Goal: Transaction & Acquisition: Book appointment/travel/reservation

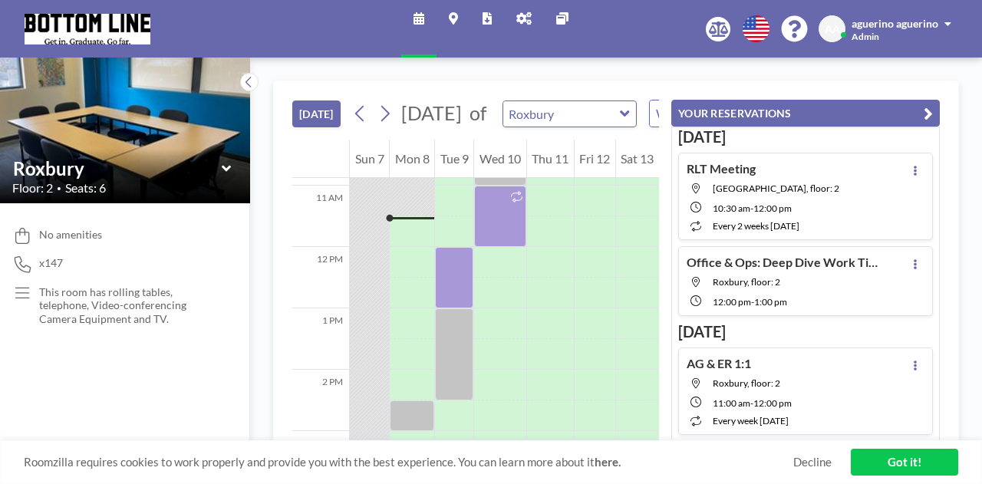
scroll to position [675, 0]
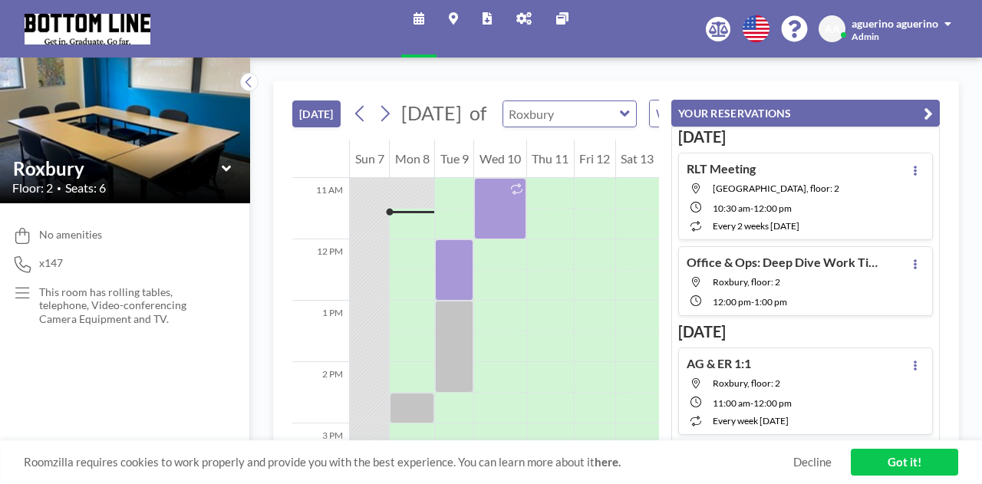
click at [589, 127] on input "text" at bounding box center [561, 113] width 117 height 25
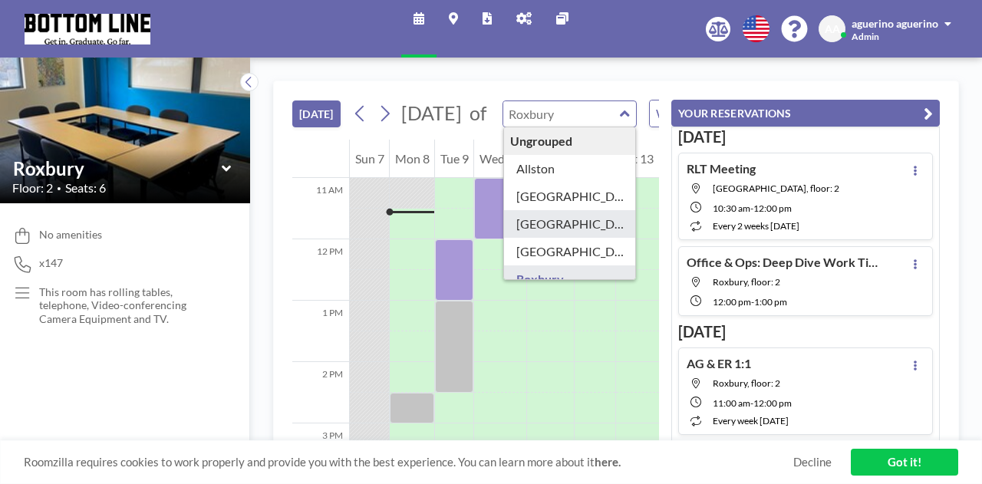
type input "[GEOGRAPHIC_DATA]"
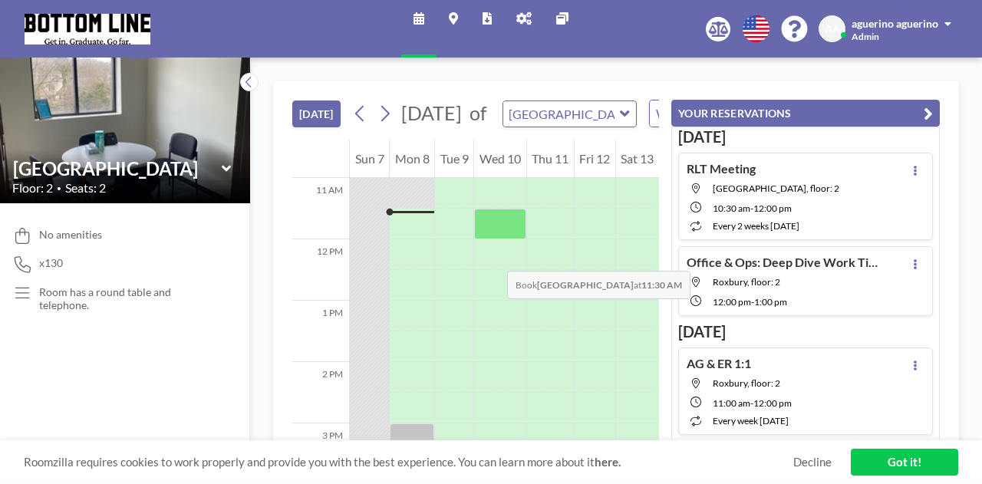
scroll to position [599, 0]
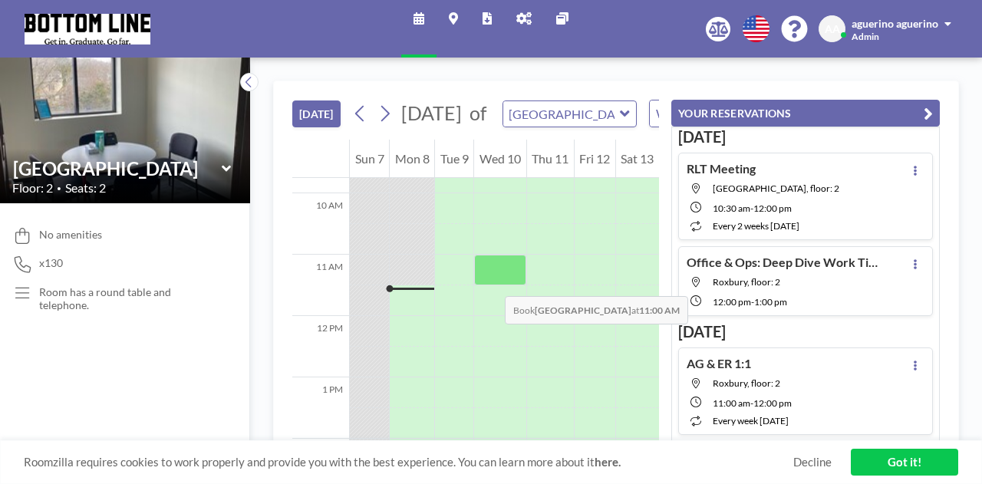
click at [490, 281] on div at bounding box center [499, 270] width 51 height 31
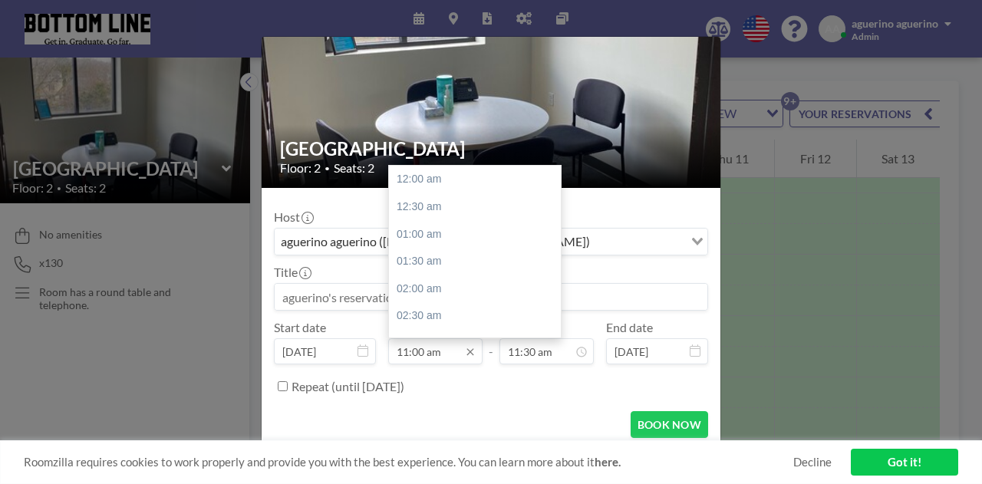
scroll to position [601, 0]
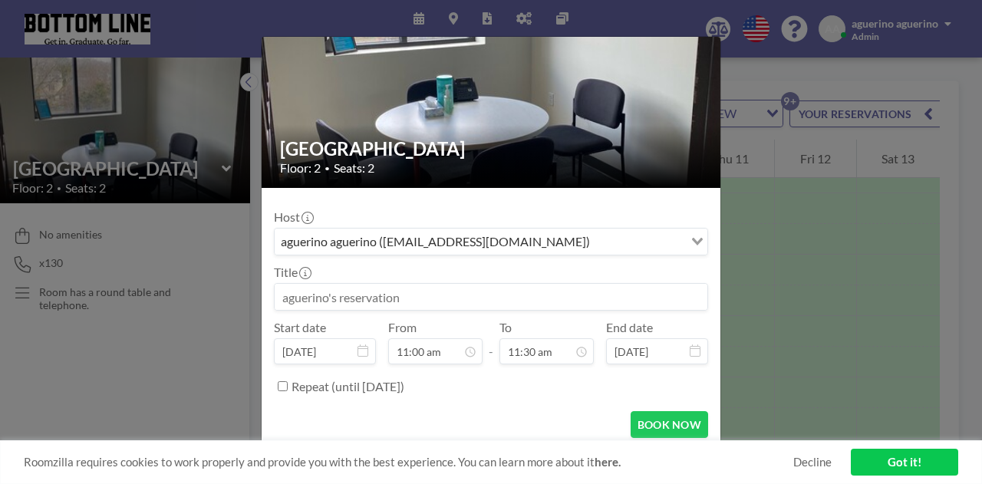
click at [362, 353] on icon at bounding box center [363, 351] width 11 height 12
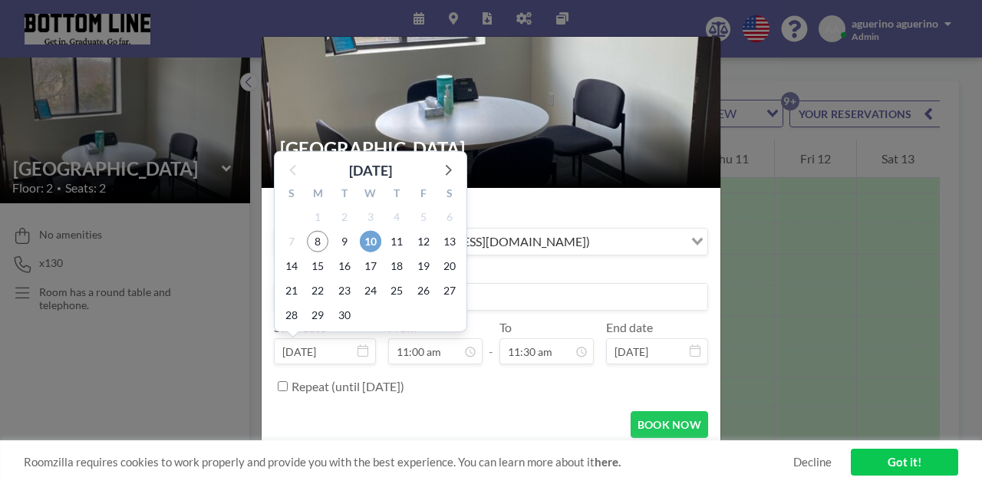
click at [368, 237] on span "10" at bounding box center [370, 240] width 21 height 21
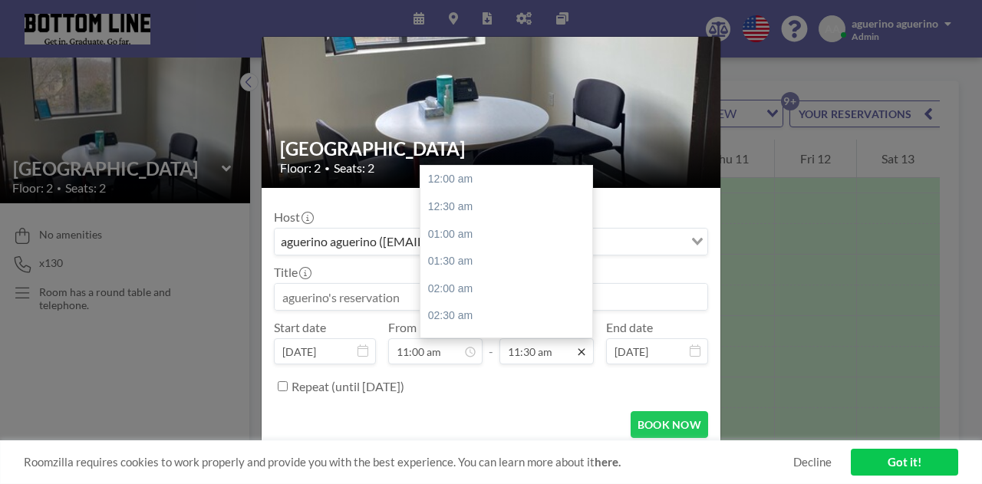
scroll to position [629, 0]
click at [502, 213] on div "12:00 pm" at bounding box center [511, 207] width 180 height 28
type input "12:00 pm"
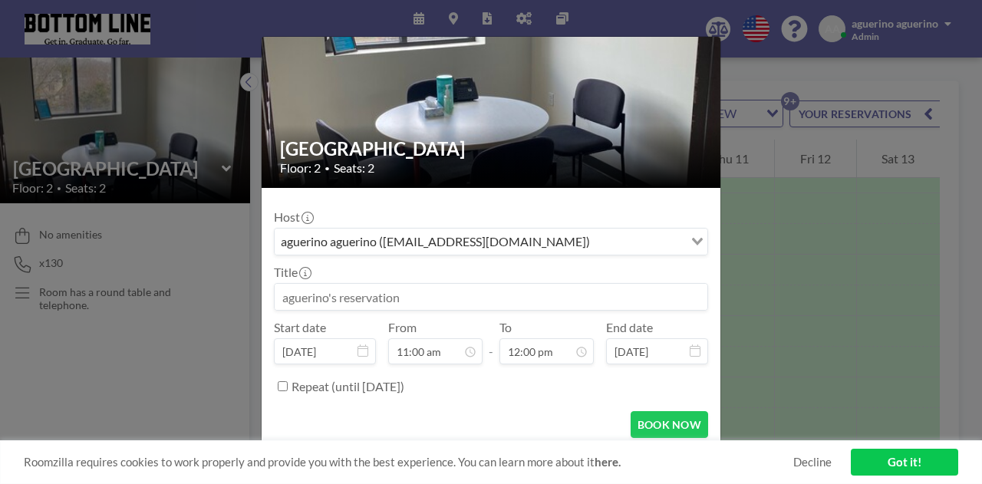
click at [411, 294] on input at bounding box center [491, 297] width 433 height 26
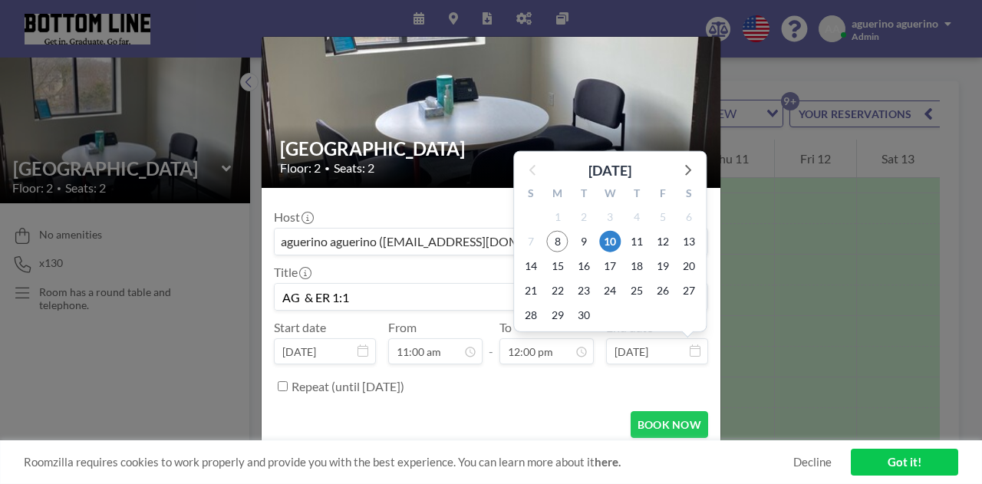
scroll to position [655, 0]
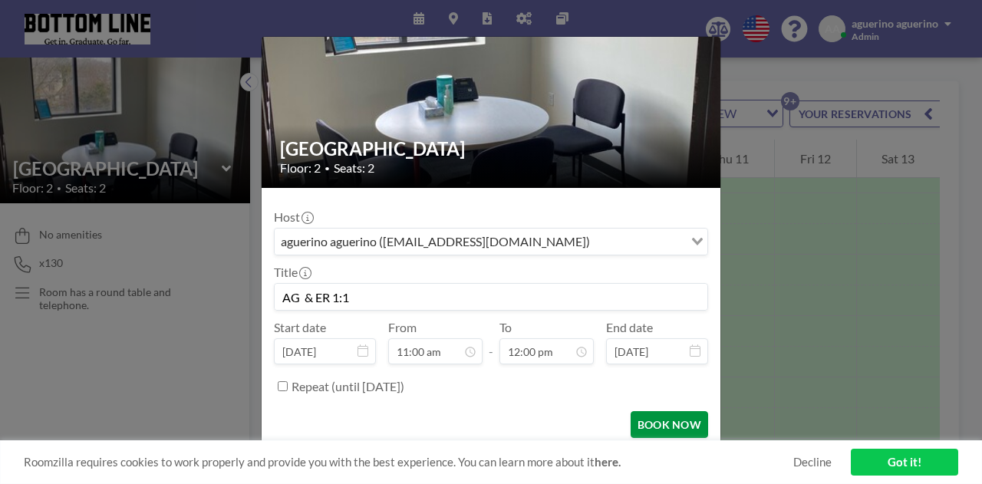
type input "AG & ER 1:1"
click at [669, 429] on button "BOOK NOW" at bounding box center [670, 424] width 78 height 27
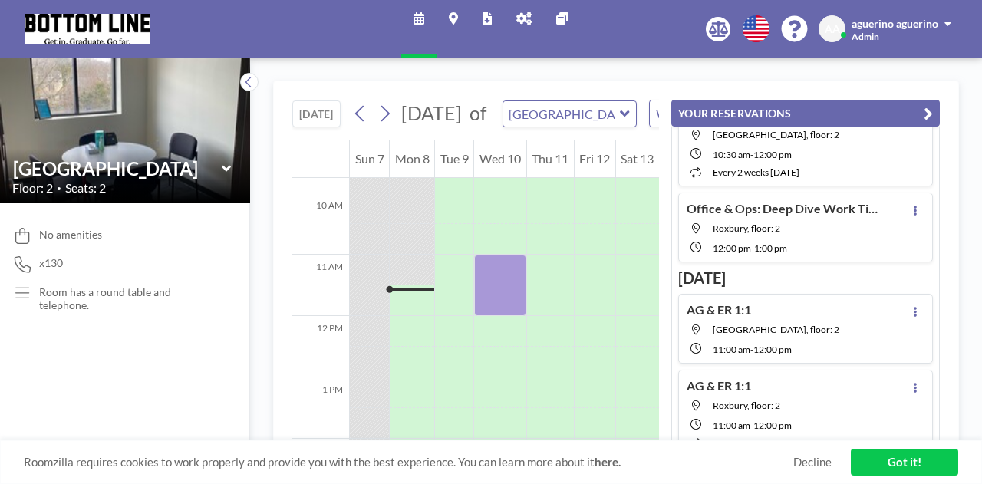
scroll to position [77, 0]
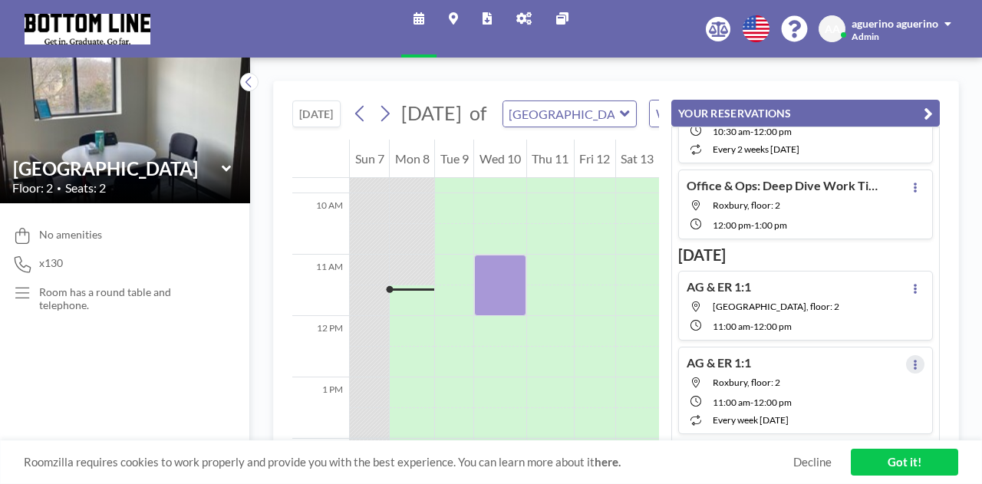
click at [912, 362] on icon at bounding box center [915, 365] width 6 height 10
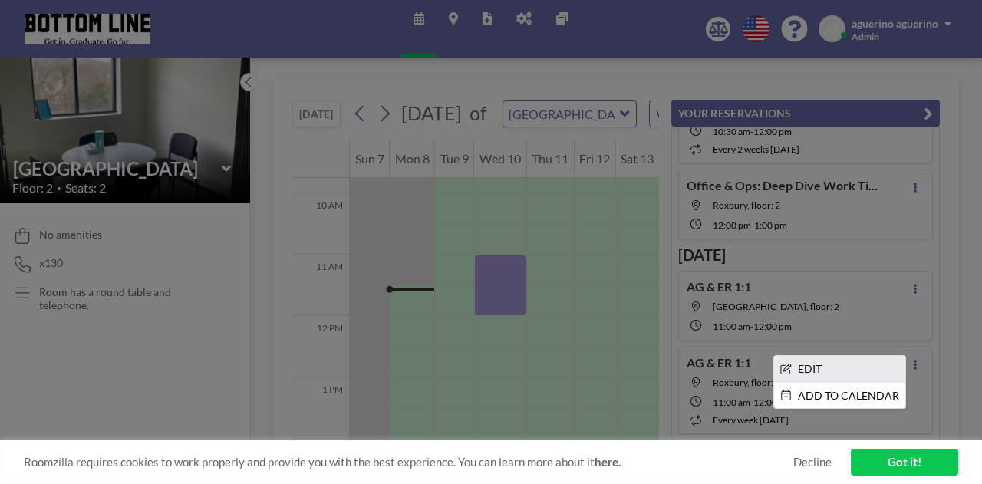
click at [870, 377] on li "EDIT" at bounding box center [839, 369] width 131 height 26
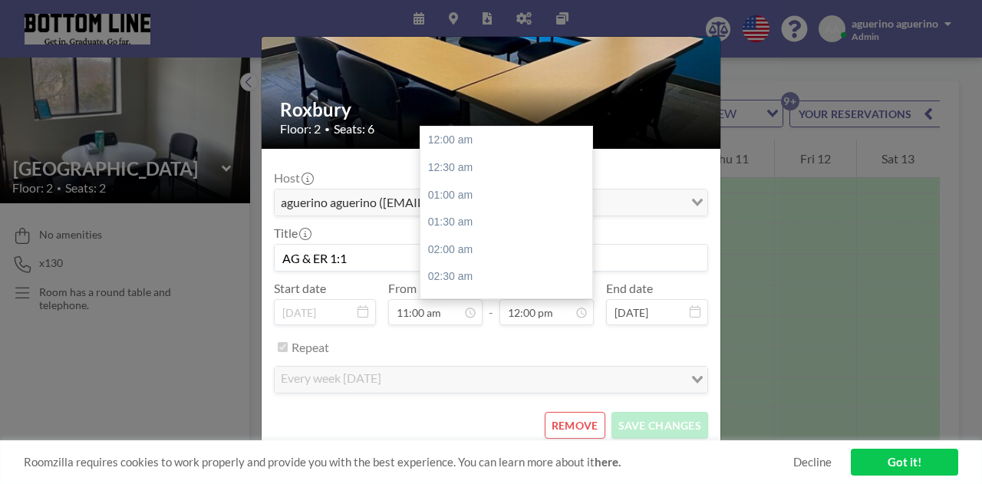
scroll to position [655, 0]
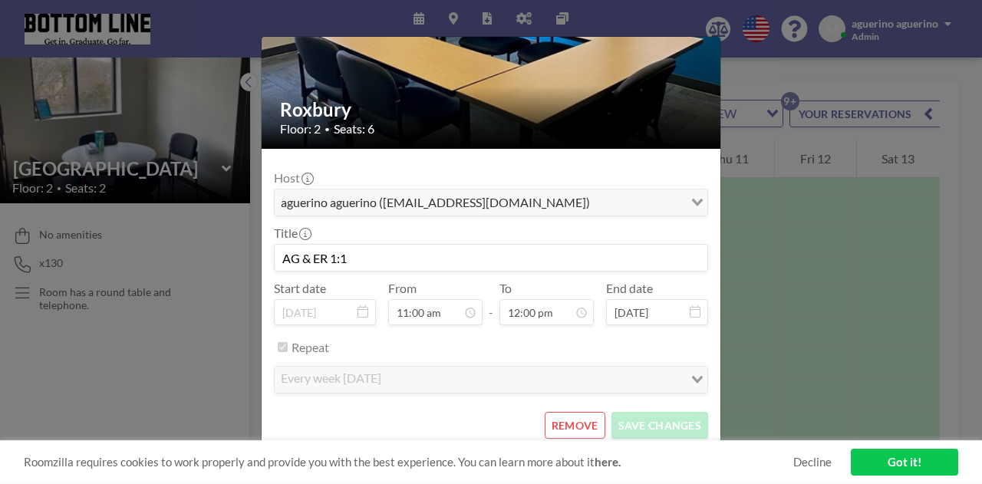
click at [575, 424] on button "REMOVE" at bounding box center [575, 425] width 61 height 27
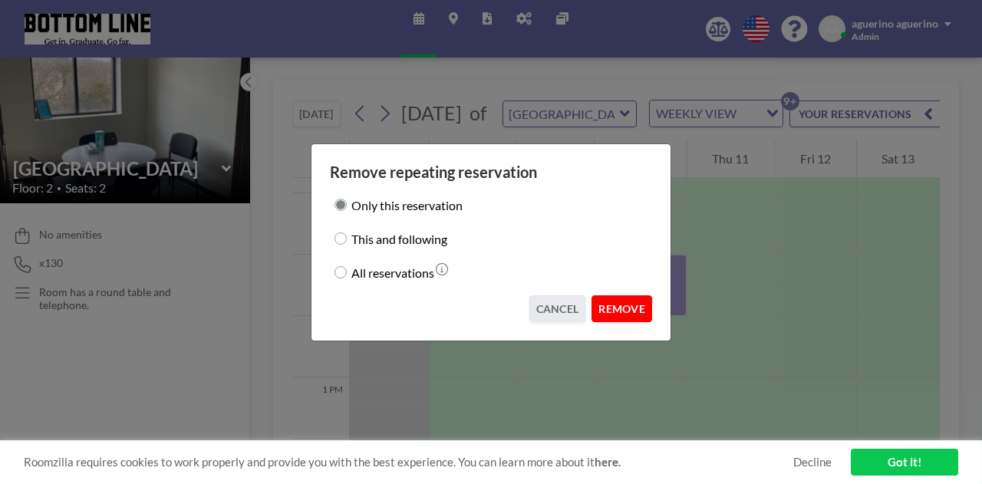
click at [625, 310] on button "REMOVE" at bounding box center [622, 308] width 61 height 27
